Goal: Book appointment/travel/reservation

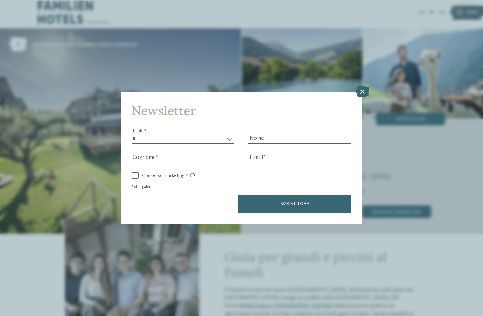
click at [362, 92] on icon at bounding box center [363, 91] width 14 height 11
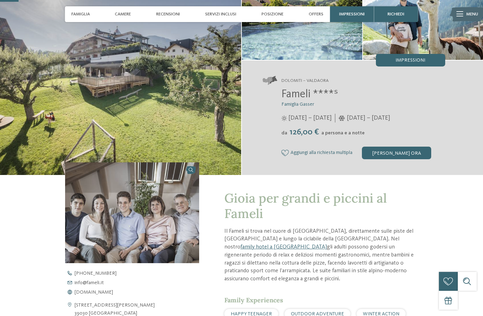
scroll to position [93, 0]
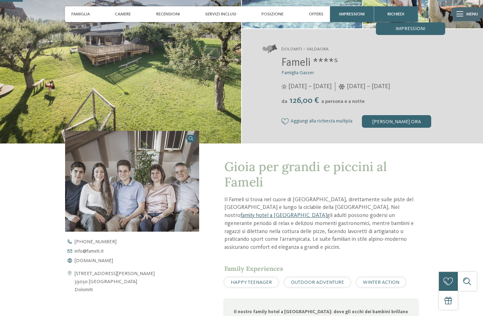
click at [327, 213] on link "family hotel a Valdaora" at bounding box center [283, 216] width 86 height 6
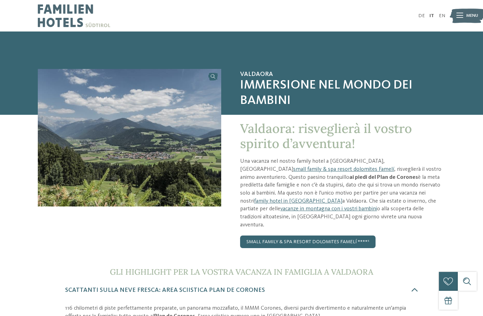
click at [58, 8] on img at bounding box center [74, 16] width 72 height 32
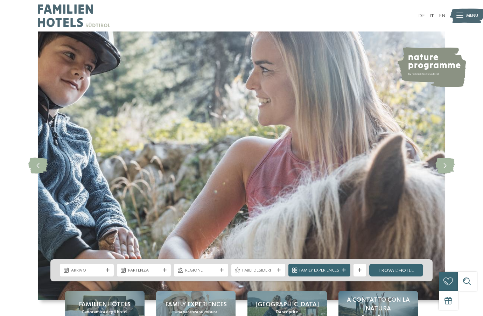
click at [456, 15] on div "Menu" at bounding box center [468, 16] width 32 height 16
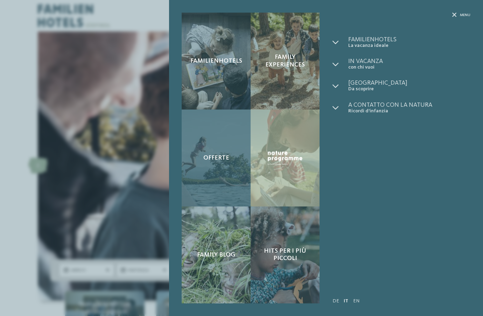
click at [217, 154] on span "Offerte" at bounding box center [216, 158] width 26 height 8
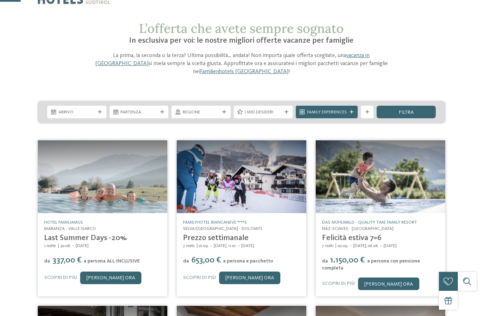
scroll to position [24, 0]
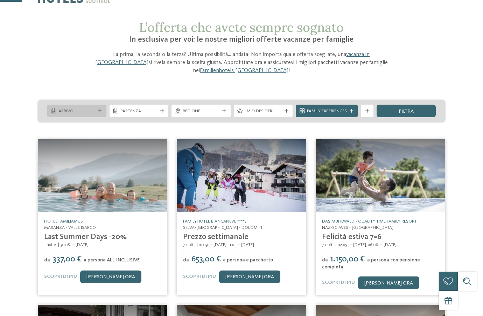
click at [81, 108] on span "Arrivo" at bounding box center [76, 111] width 37 height 6
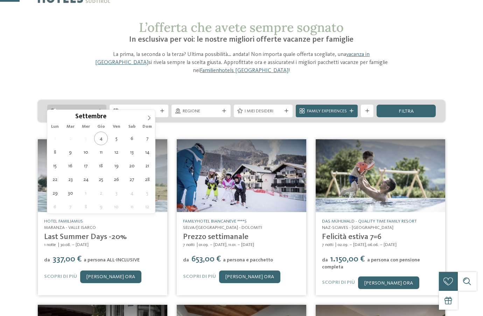
scroll to position [21, 0]
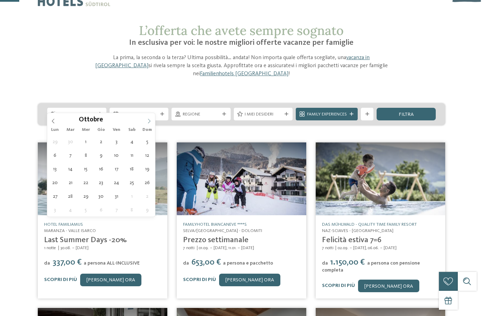
click at [146, 123] on span at bounding box center [149, 119] width 12 height 12
click at [147, 121] on icon at bounding box center [149, 121] width 5 height 5
type input "****"
click at [147, 121] on icon at bounding box center [149, 121] width 5 height 5
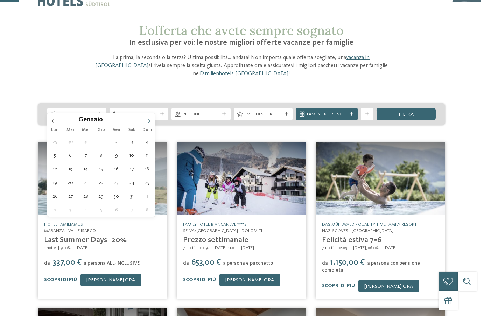
click at [147, 121] on icon at bounding box center [149, 121] width 5 height 5
type div "14.02.2026"
type input "****"
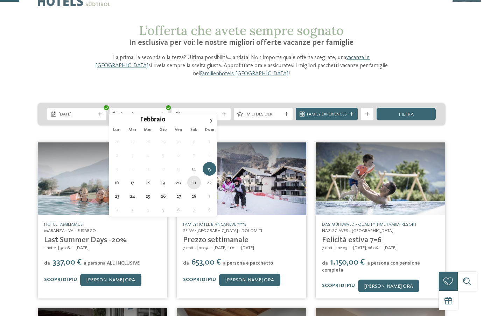
type div "21.02.2026"
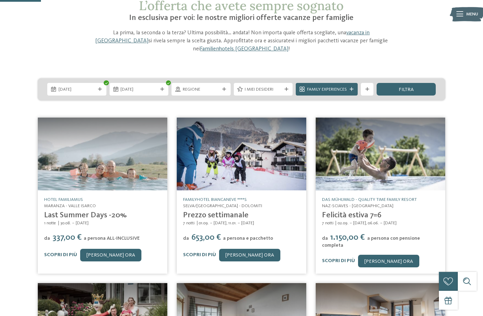
scroll to position [45, 0]
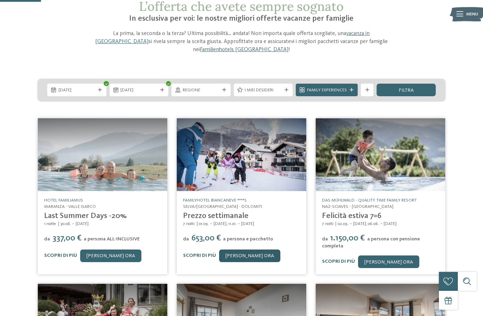
click at [246, 250] on link "[PERSON_NAME] ora" at bounding box center [249, 256] width 61 height 13
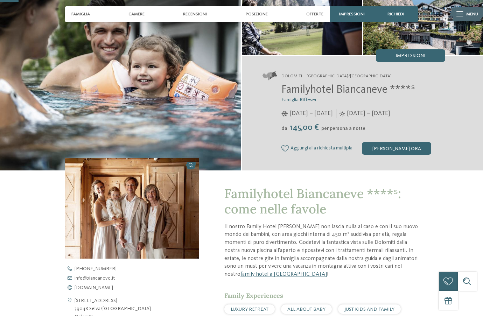
scroll to position [64, 0]
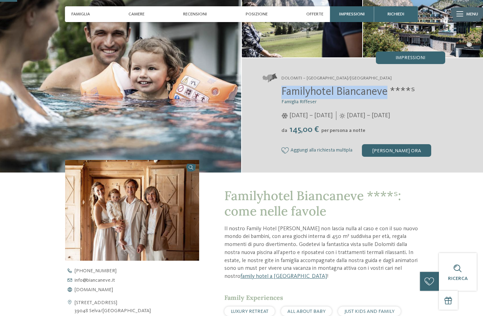
drag, startPoint x: 388, startPoint y: 91, endPoint x: 282, endPoint y: 89, distance: 105.4
click at [282, 89] on span "Familyhotel Biancaneve ****ˢ" at bounding box center [348, 91] width 134 height 11
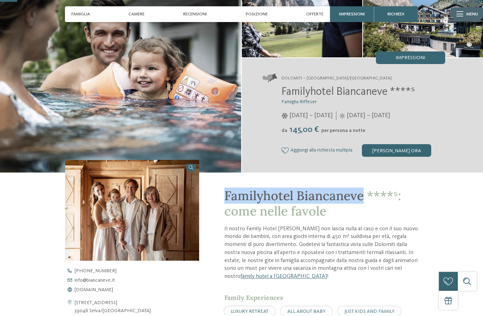
drag, startPoint x: 361, startPoint y: 195, endPoint x: 203, endPoint y: 194, distance: 158.2
copy span "Familyhotel Biancaneve"
